Goal: Transaction & Acquisition: Purchase product/service

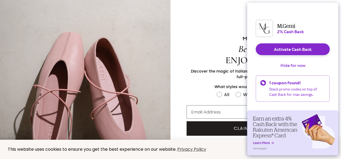
click at [285, 69] on button "Hide for now" at bounding box center [293, 66] width 34 height 12
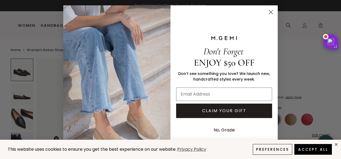
click at [269, 12] on icon "Close dialog" at bounding box center [271, 12] width 4 height 4
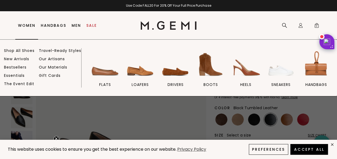
click at [30, 26] on link "Women" at bounding box center [26, 25] width 17 height 4
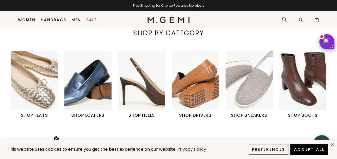
scroll to position [163, 0]
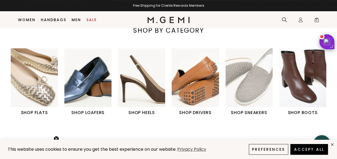
click at [196, 112] on h1 "SHOP DRIVERS" at bounding box center [195, 113] width 47 height 6
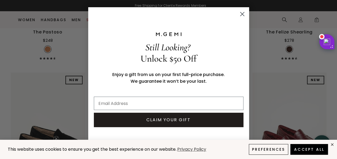
scroll to position [972, 0]
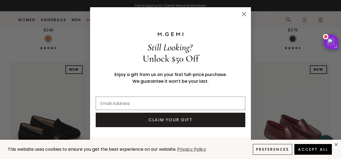
drag, startPoint x: 339, startPoint y: 95, endPoint x: 341, endPoint y: 122, distance: 27.2
click at [244, 13] on circle "Close dialog" at bounding box center [244, 14] width 9 height 9
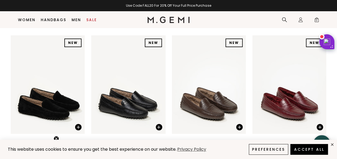
scroll to position [992, 0]
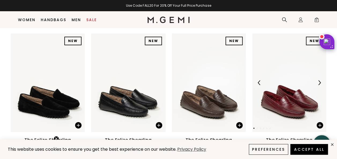
click at [296, 68] on img at bounding box center [289, 83] width 74 height 99
click at [295, 78] on img at bounding box center [289, 83] width 74 height 99
click at [289, 155] on img at bounding box center [290, 158] width 6 height 6
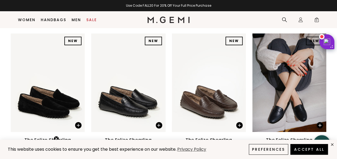
click at [299, 137] on div "The Felize Shearling" at bounding box center [289, 140] width 47 height 6
click at [333, 145] on icon "close" at bounding box center [332, 145] width 2 height 2
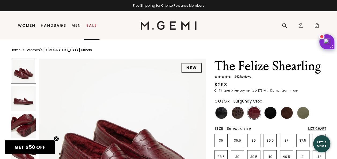
click at [93, 26] on link "Sale" at bounding box center [91, 25] width 10 height 4
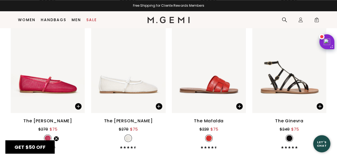
scroll to position [2311, 0]
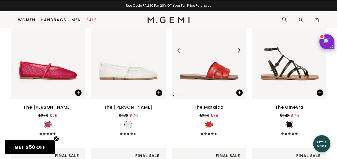
click at [219, 73] on img at bounding box center [209, 50] width 74 height 99
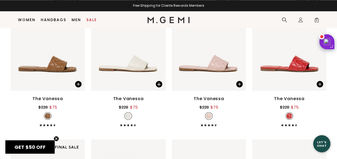
scroll to position [395, 0]
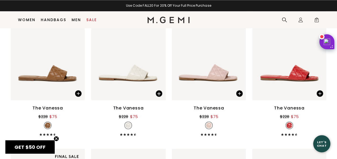
click at [293, 107] on div "The Vanessa" at bounding box center [289, 108] width 31 height 6
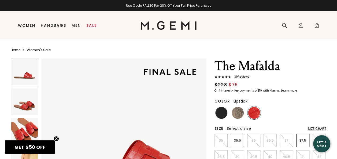
click at [24, 130] on img at bounding box center [24, 131] width 27 height 27
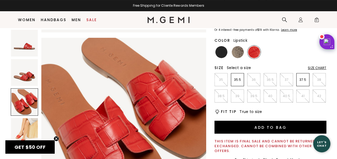
scroll to position [53, 0]
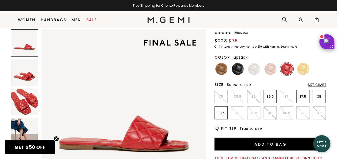
scroll to position [35, 0]
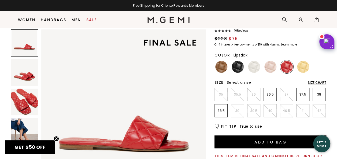
click at [21, 101] on img at bounding box center [24, 102] width 27 height 27
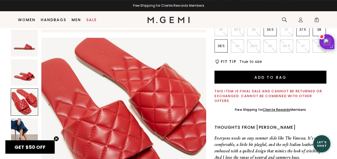
scroll to position [108, 0]
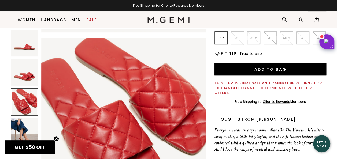
click at [20, 123] on img at bounding box center [24, 131] width 27 height 27
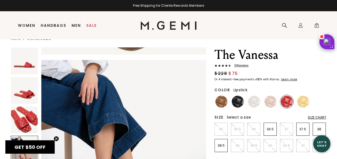
scroll to position [0, 0]
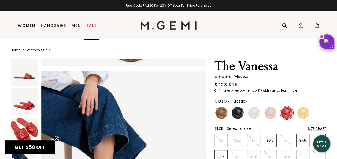
click at [92, 27] on link "Sale" at bounding box center [91, 25] width 10 height 4
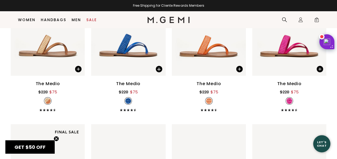
scroll to position [1016, 0]
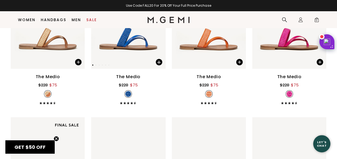
click at [138, 44] on img at bounding box center [128, 19] width 74 height 99
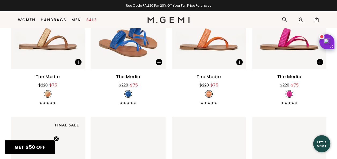
click at [127, 77] on div "The Medio" at bounding box center [128, 77] width 24 height 6
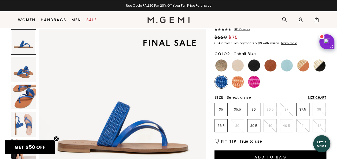
scroll to position [38, 0]
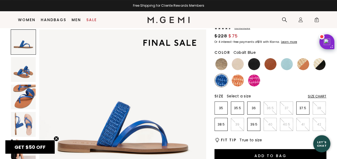
click at [27, 101] on img at bounding box center [23, 97] width 25 height 25
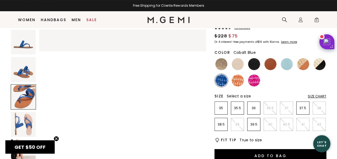
scroll to position [336, 0]
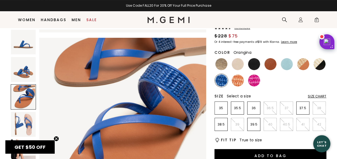
click at [238, 82] on img at bounding box center [238, 81] width 12 height 12
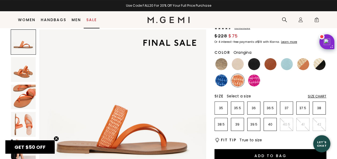
click at [93, 20] on link "Sale" at bounding box center [91, 20] width 10 height 4
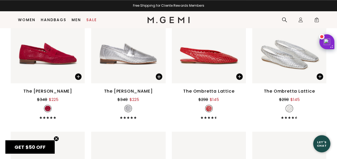
scroll to position [1294, 0]
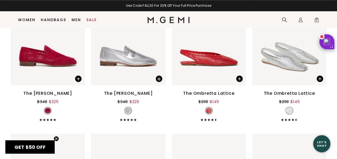
click at [281, 92] on div "The Ombretta Lattice" at bounding box center [289, 93] width 51 height 6
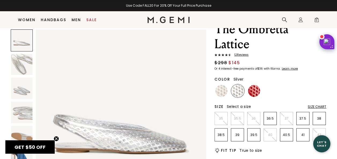
scroll to position [36, 0]
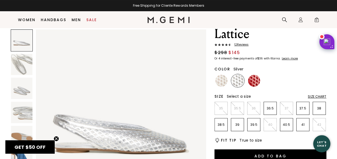
click at [145, 140] on img at bounding box center [121, 115] width 170 height 170
click at [148, 139] on img at bounding box center [121, 115] width 170 height 170
click at [21, 89] on img at bounding box center [21, 88] width 21 height 21
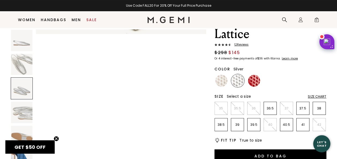
scroll to position [343, 0]
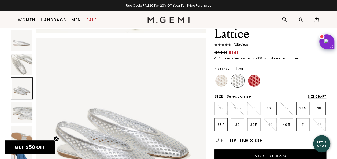
click at [57, 139] on icon "Close teaser" at bounding box center [56, 139] width 2 height 2
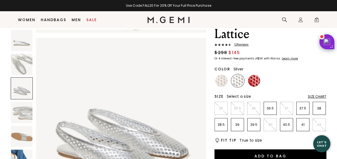
click at [17, 151] on img at bounding box center [21, 160] width 21 height 21
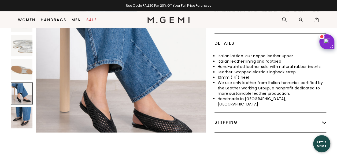
scroll to position [257, 0]
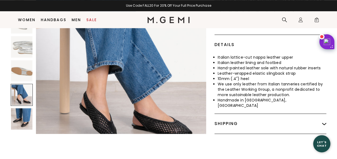
click at [24, 111] on img at bounding box center [21, 118] width 21 height 21
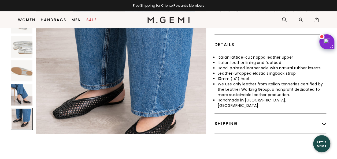
scroll to position [1030, 0]
